Goal: Transaction & Acquisition: Register for event/course

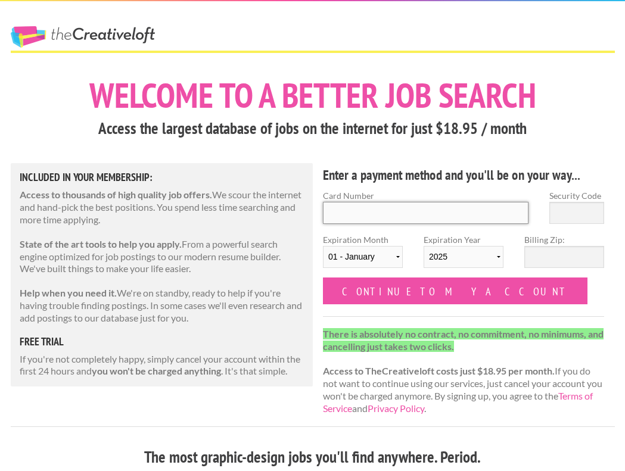
click at [440, 217] on input "Card Number" at bounding box center [425, 213] width 205 height 22
type input "4139400001533106"
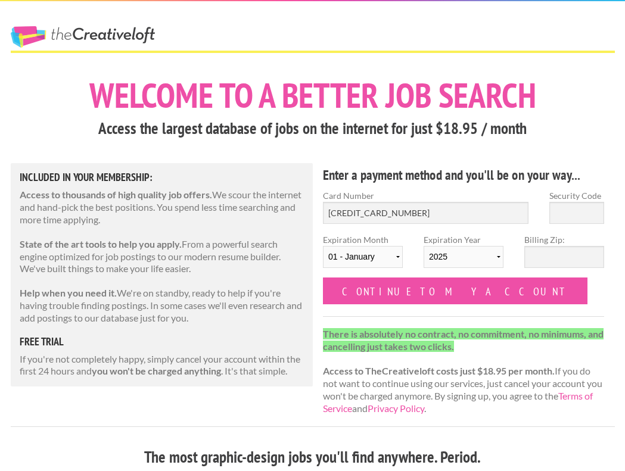
select select "10"
select select "2028"
click at [568, 215] on input "Security Code" at bounding box center [576, 213] width 55 height 22
type input "084"
click at [561, 258] on input "Billing Zip:" at bounding box center [564, 257] width 80 height 22
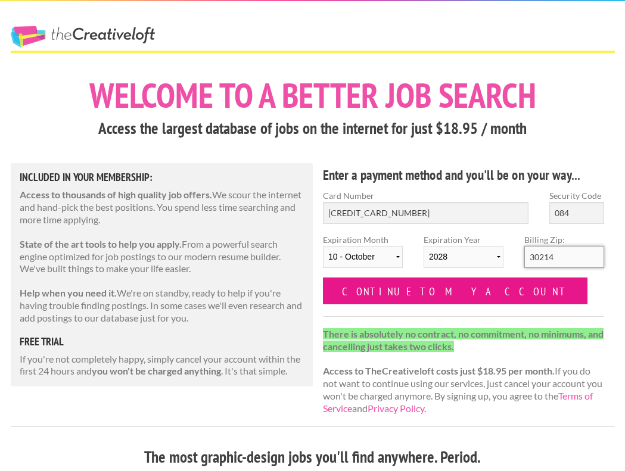
type input "30214"
click at [420, 293] on input "Continue to my account" at bounding box center [455, 290] width 264 height 27
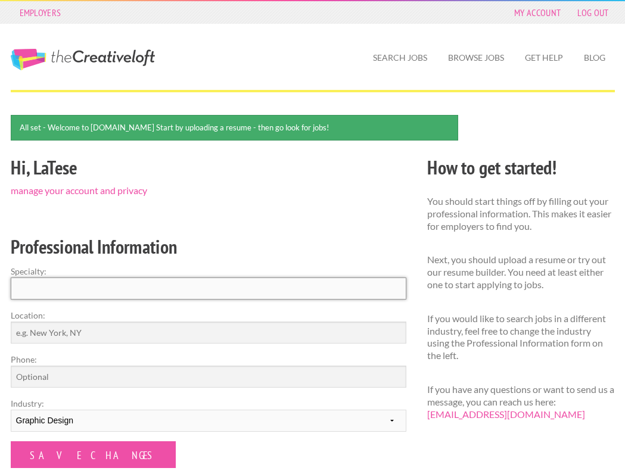
click at [199, 286] on input "Specialty:" at bounding box center [208, 288] width 395 height 22
type input "g"
type input "Graphic Designer"
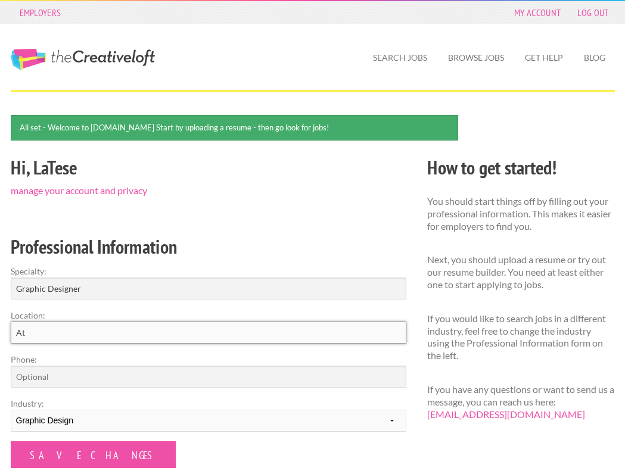
type input "A"
type input "T"
type input "Atlanta, GA"
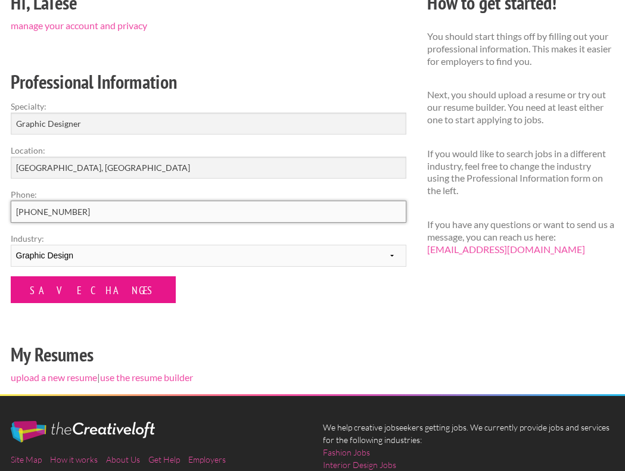
scroll to position [181, 0]
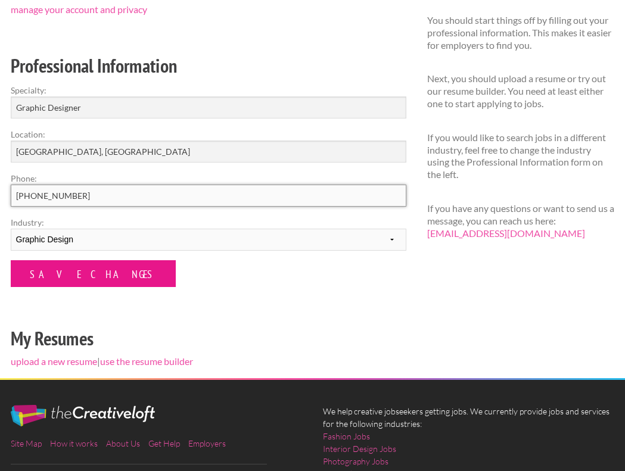
type input "[PHONE_NUMBER]"
click at [89, 276] on input "Save Changes" at bounding box center [93, 273] width 165 height 27
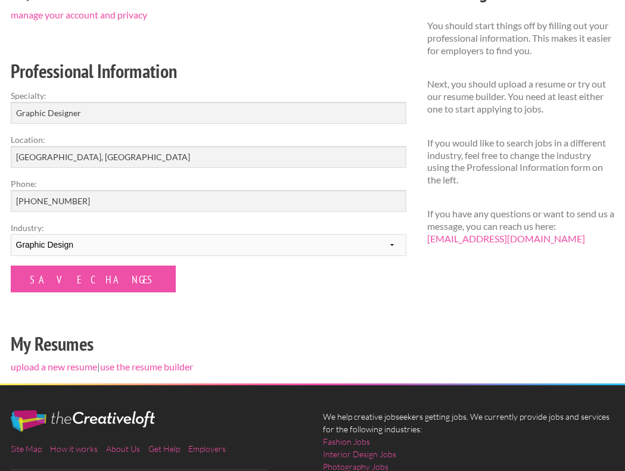
scroll to position [140, 0]
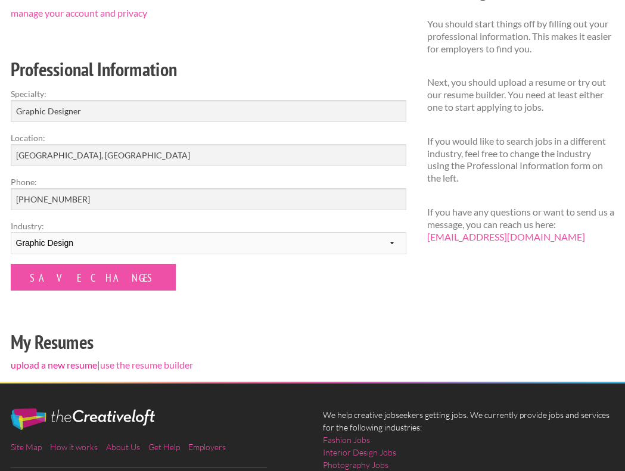
click at [70, 367] on link "upload a new resume" at bounding box center [54, 364] width 86 height 11
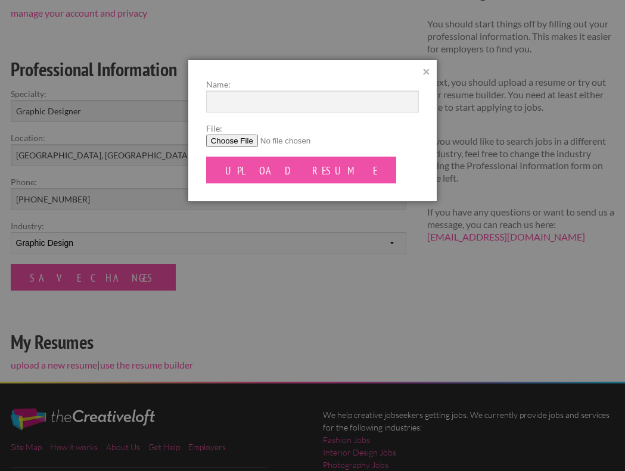
click at [241, 139] on input "File:" at bounding box center [312, 141] width 213 height 13
type input "C:\fakepath\LaTese_Marshall_Resume.pdf"
click at [260, 99] on input "Name:" at bounding box center [312, 102] width 213 height 22
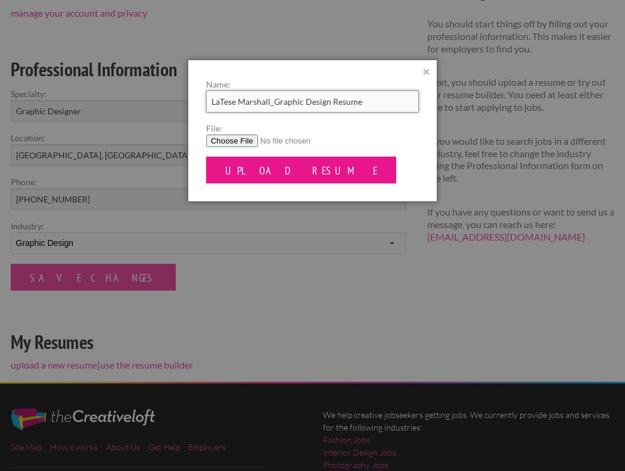
type input "LaTese Marshall_Graphic Design Resume"
click at [264, 164] on input "Upload Resume" at bounding box center [301, 170] width 191 height 27
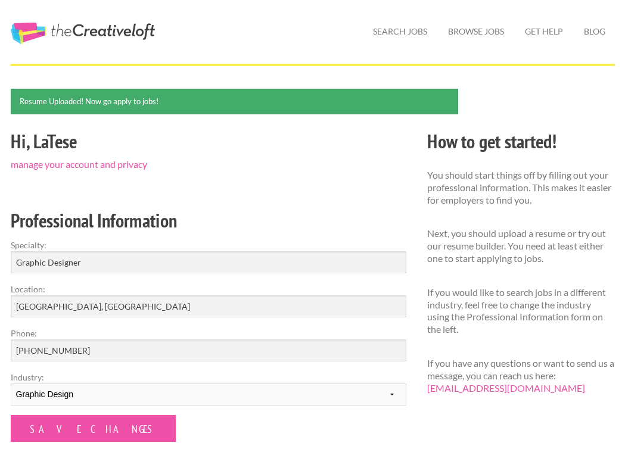
scroll to position [42, 0]
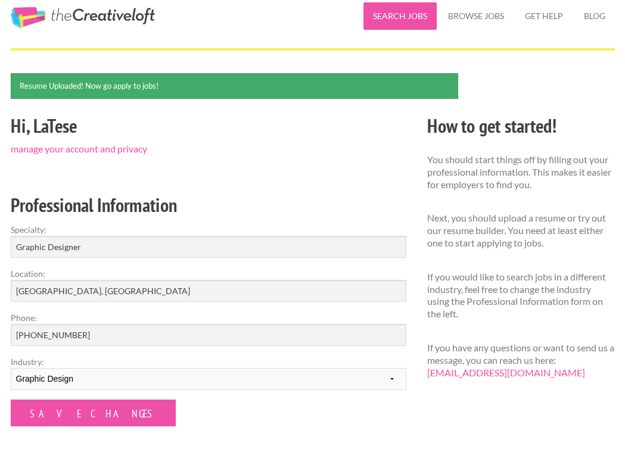
click at [402, 18] on link "Search Jobs" at bounding box center [399, 15] width 73 height 27
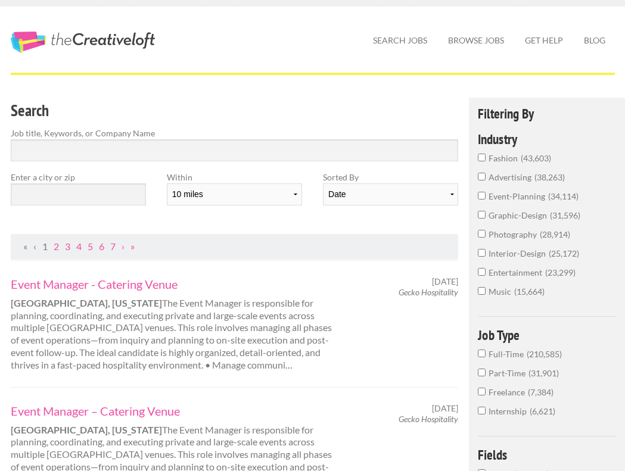
scroll to position [19, 0]
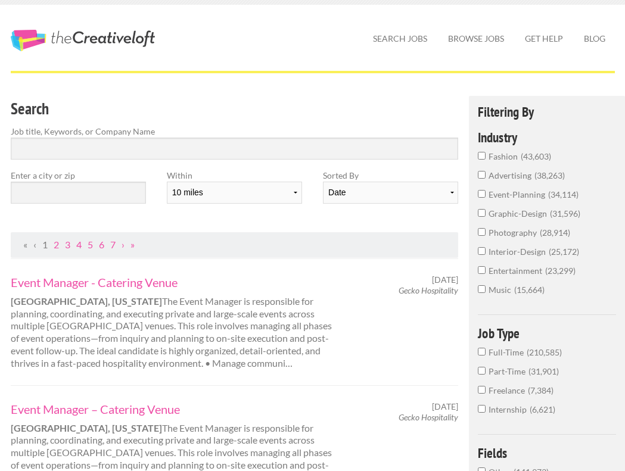
click at [481, 216] on input "graphic-design 31,596" at bounding box center [482, 213] width 8 height 8
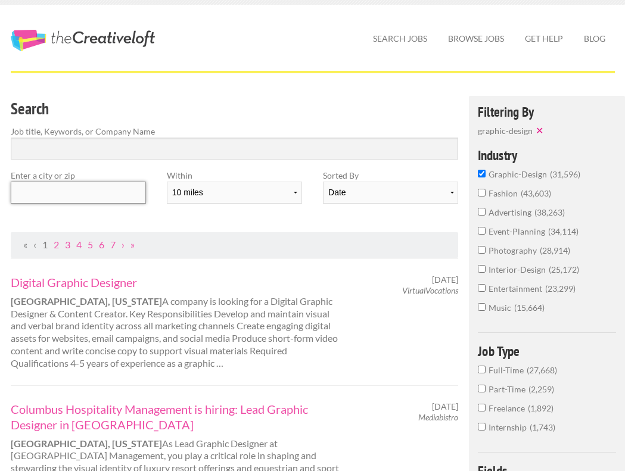
click at [118, 183] on input "text" at bounding box center [78, 193] width 135 height 22
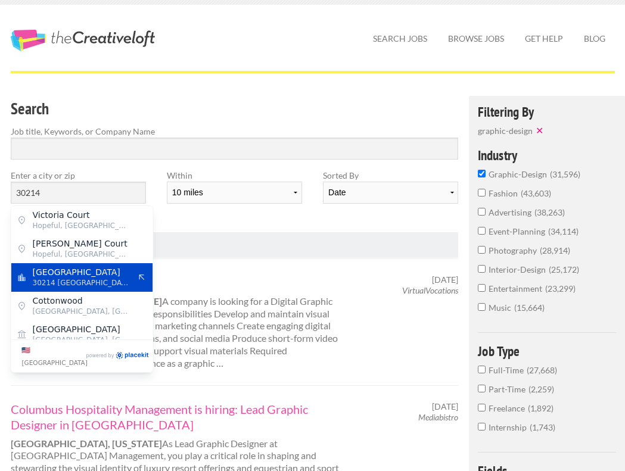
click at [77, 278] on span "30214 United States of America" at bounding box center [82, 282] width 98 height 11
type input "Fayetteville"
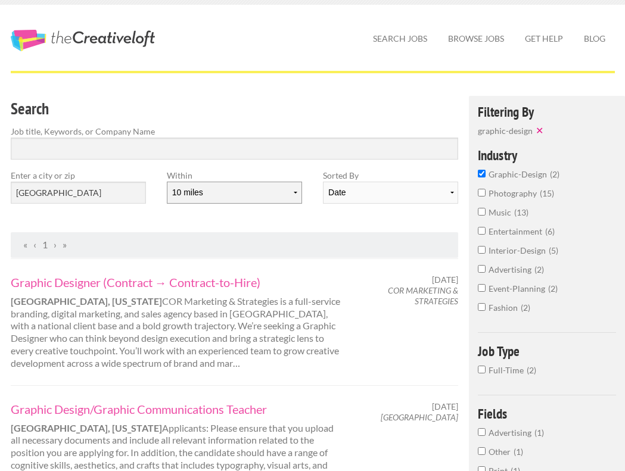
select select "50"
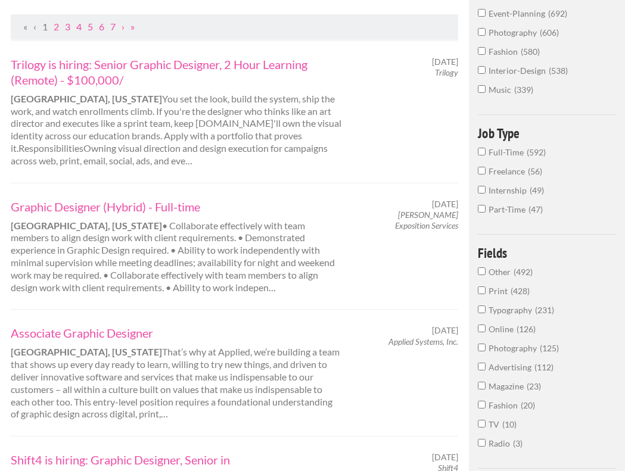
scroll to position [242, 0]
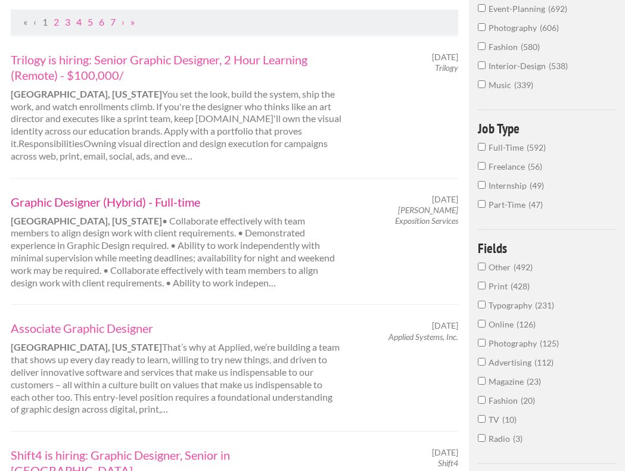
click at [171, 198] on link "Graphic Designer (Hybrid) - Full-time" at bounding box center [176, 201] width 330 height 15
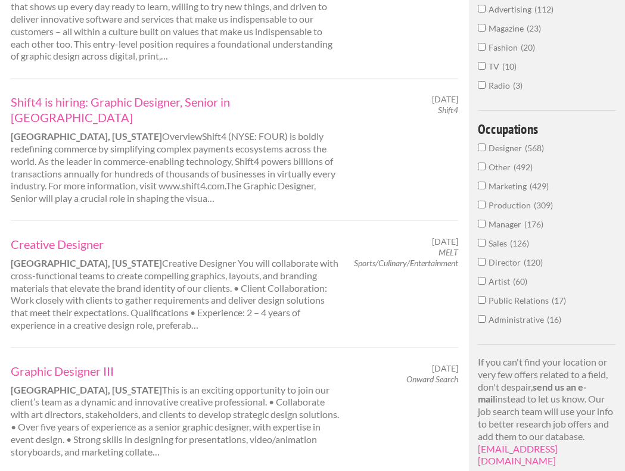
scroll to position [597, 0]
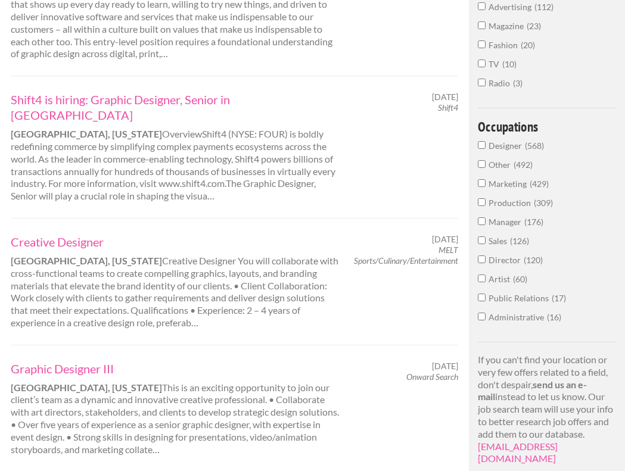
click at [171, 234] on div "Creative Designer Atlanta, Georgia Creative Designer You will collaborate with …" at bounding box center [175, 281] width 351 height 95
click at [91, 234] on link "Creative Designer" at bounding box center [176, 241] width 330 height 15
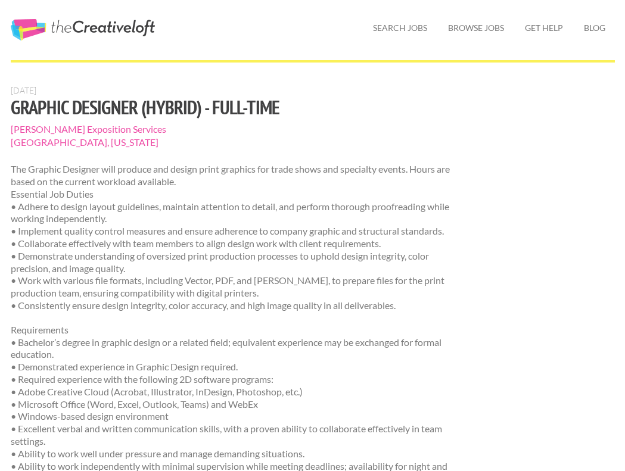
scroll to position [32, 0]
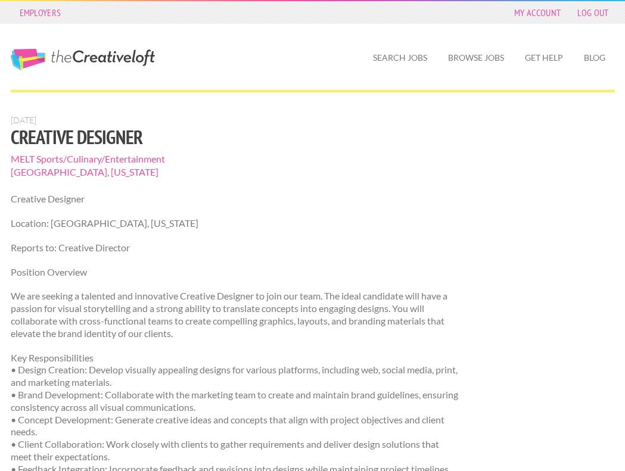
click at [75, 163] on span "MELT Sports/Culinary/Entertainment" at bounding box center [235, 158] width 448 height 13
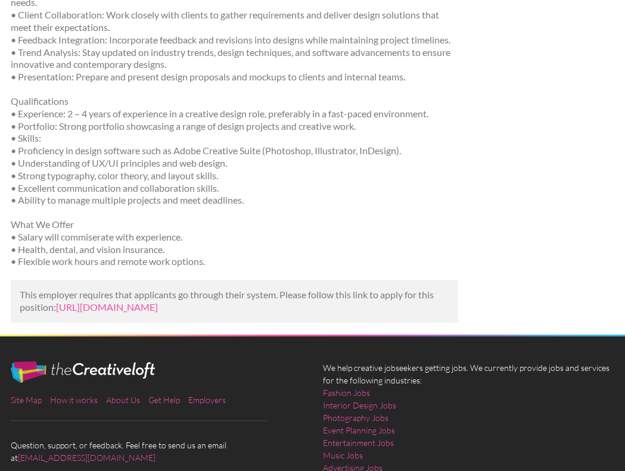
scroll to position [435, 0]
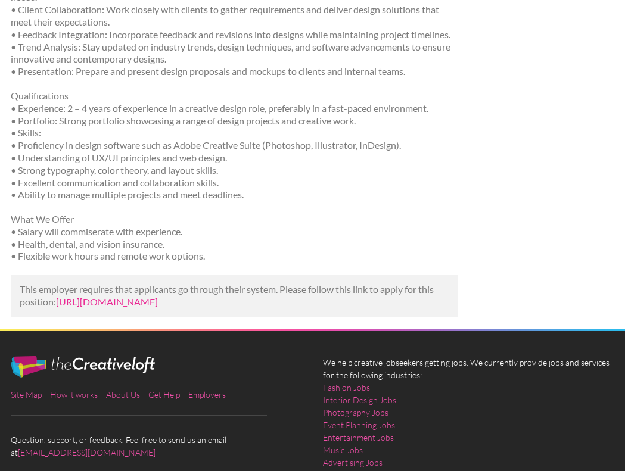
click at [105, 296] on link "https://www.linkedin.com/jobs/view/creative-designer-at-melt-sports-culinary-en…" at bounding box center [107, 301] width 102 height 11
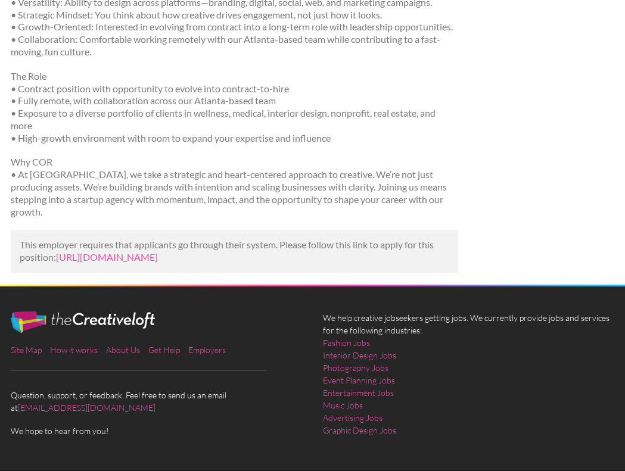
scroll to position [564, 0]
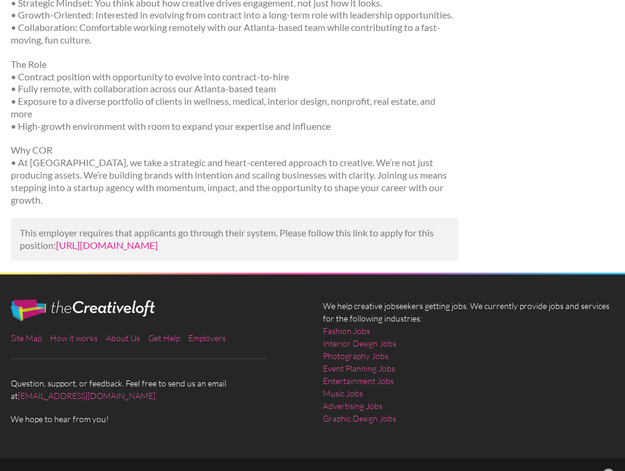
click at [138, 239] on link "[URL][DOMAIN_NAME]" at bounding box center [107, 244] width 102 height 11
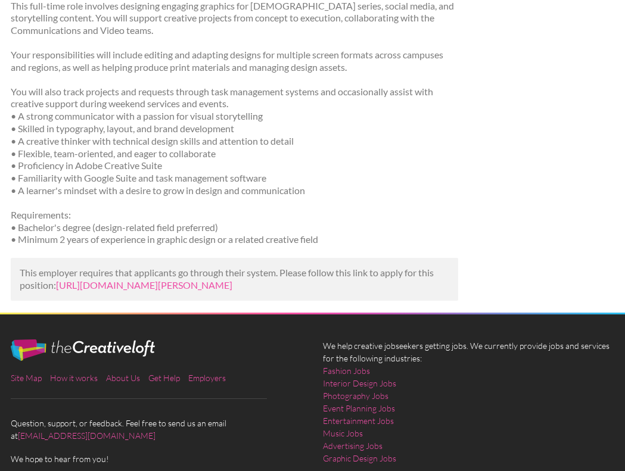
scroll to position [261, 0]
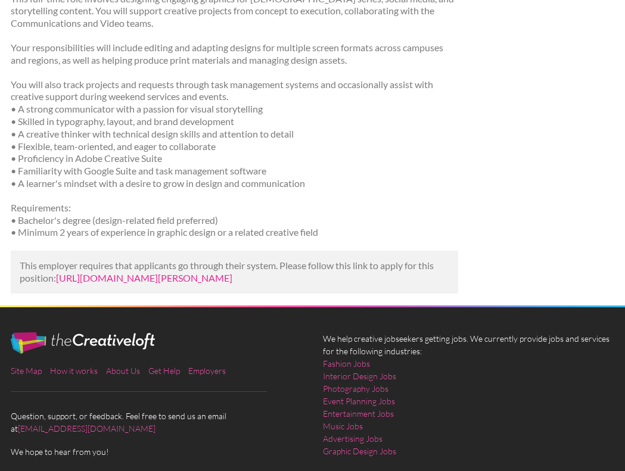
click at [232, 276] on link "https://us.bebee.com/job/2426cc6b22bf866d9ccbd21989222815?utm_campaign=google_j…" at bounding box center [144, 277] width 176 height 11
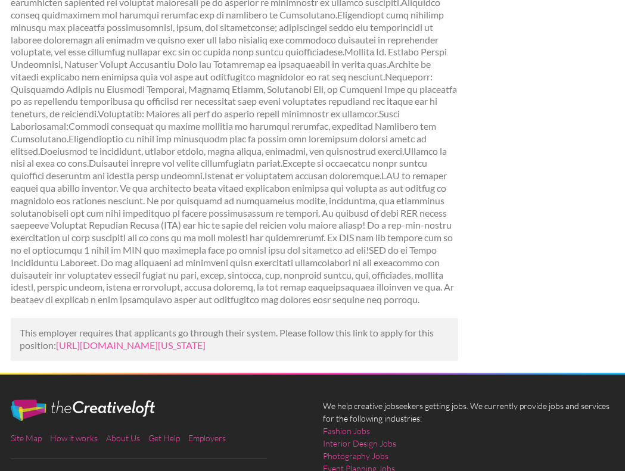
scroll to position [533, 0]
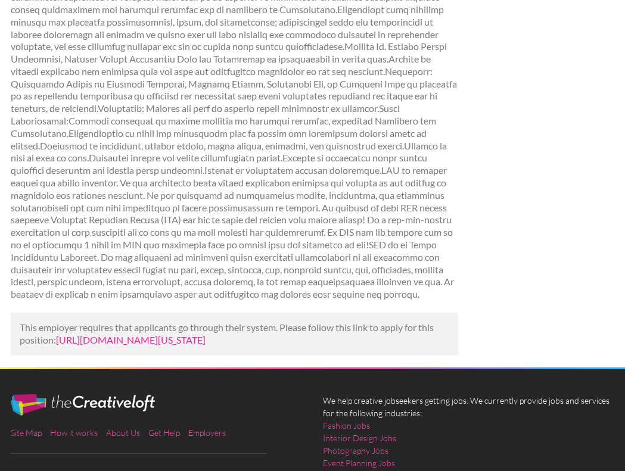
click at [205, 334] on link "[URL][DOMAIN_NAME][US_STATE]" at bounding box center [130, 339] width 149 height 11
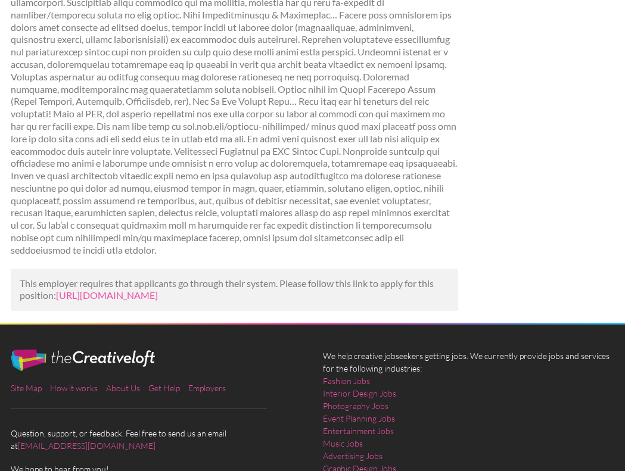
scroll to position [425, 0]
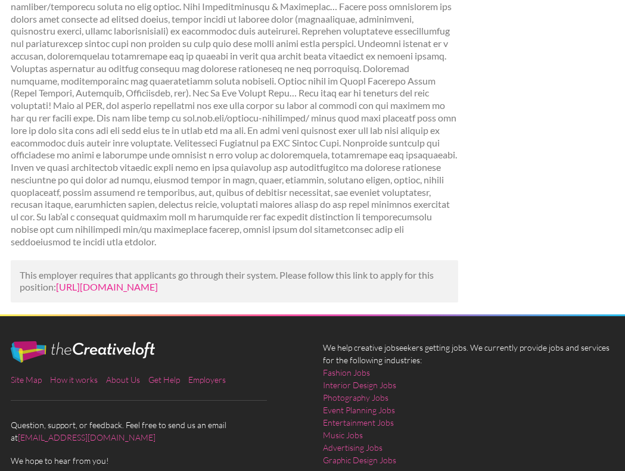
click at [158, 281] on link "[URL][DOMAIN_NAME]" at bounding box center [107, 286] width 102 height 11
